Goal: Task Accomplishment & Management: Manage account settings

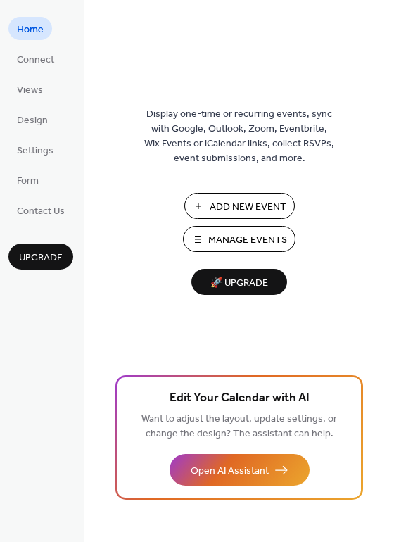
click at [224, 237] on span "Manage Events" at bounding box center [247, 240] width 79 height 15
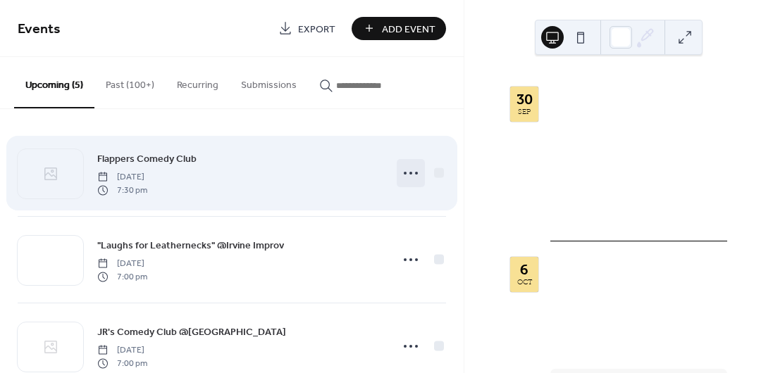
click at [409, 174] on circle at bounding box center [410, 173] width 3 height 3
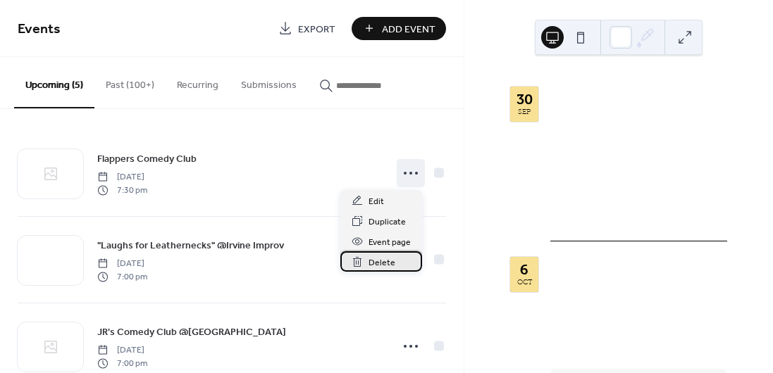
click at [380, 262] on span "Delete" at bounding box center [381, 263] width 27 height 15
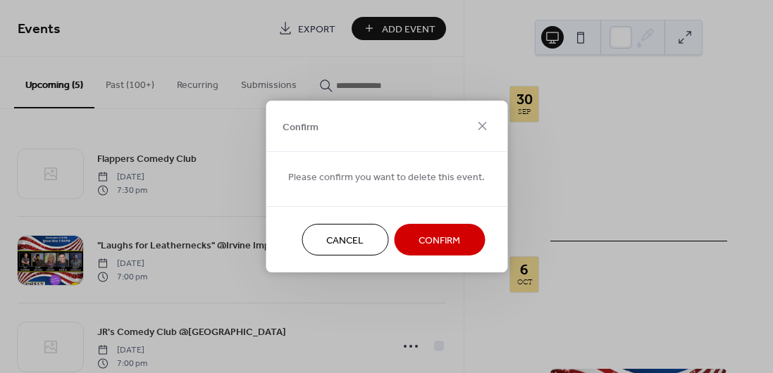
click at [437, 237] on span "Confirm" at bounding box center [439, 241] width 42 height 15
